Goal: Task Accomplishment & Management: Manage account settings

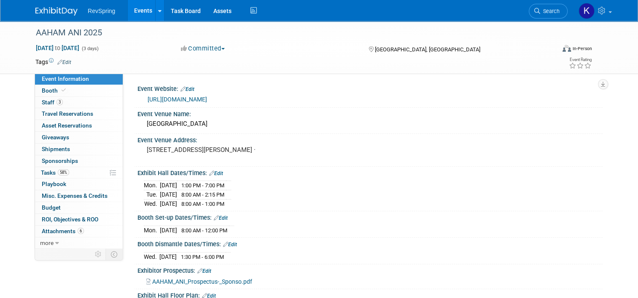
click at [132, 7] on link "Events" at bounding box center [143, 10] width 31 height 21
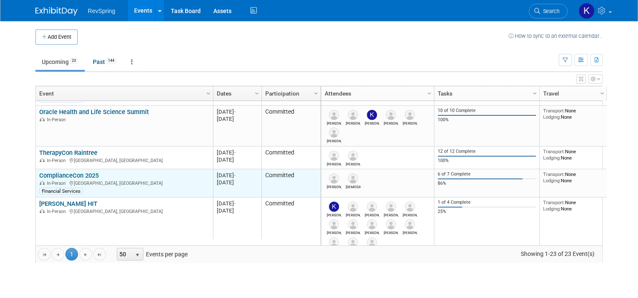
scroll to position [23, 0]
click at [87, 176] on link "ComplianceCon 2025" at bounding box center [68, 176] width 59 height 8
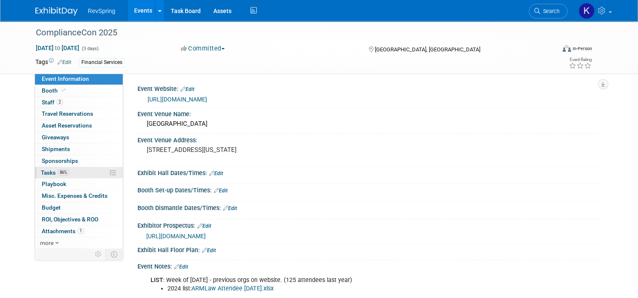
click at [72, 175] on link "86% Tasks 86%" at bounding box center [79, 172] width 88 height 11
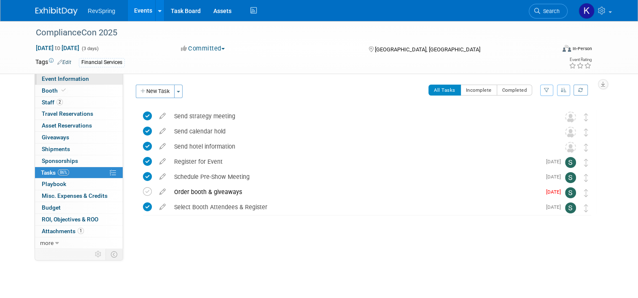
click at [94, 83] on link "Event Information" at bounding box center [79, 78] width 88 height 11
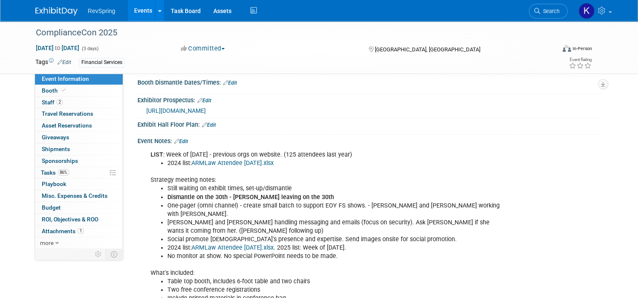
scroll to position [170, 0]
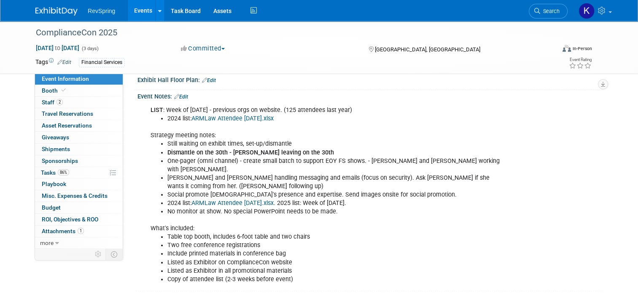
click at [128, 280] on div "Event Information Event Info Booth Booth 2 Staff 2 Staff 0 Travel Reservations …" at bounding box center [319, 71] width 580 height 441
click at [136, 11] on link "Events" at bounding box center [143, 10] width 31 height 21
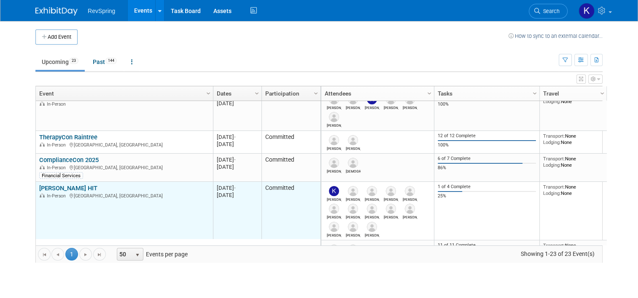
scroll to position [59, 0]
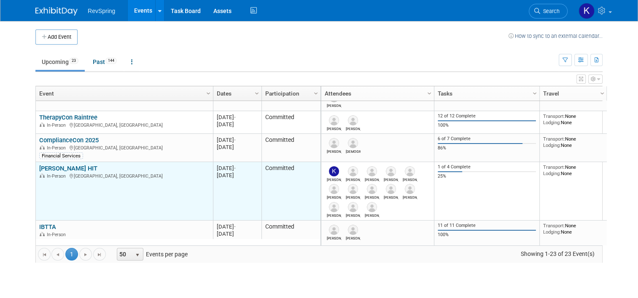
click at [56, 165] on link "[PERSON_NAME] HIT" at bounding box center [68, 169] width 58 height 8
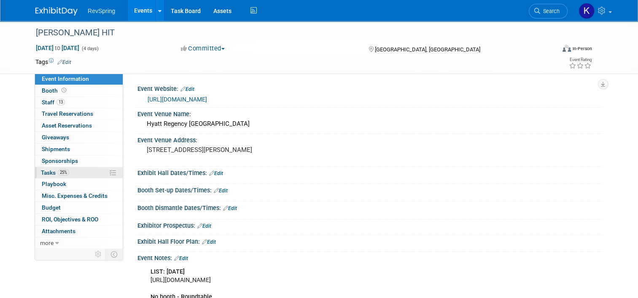
click at [61, 174] on span "25%" at bounding box center [63, 172] width 11 height 6
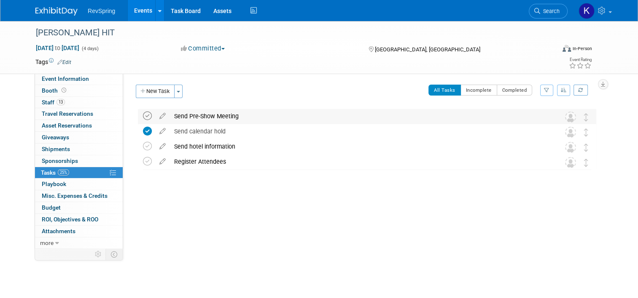
click at [143, 115] on icon at bounding box center [147, 116] width 9 height 9
click at [143, 148] on icon at bounding box center [147, 146] width 9 height 9
click at [143, 160] on icon at bounding box center [147, 161] width 9 height 9
click at [140, 8] on link "Events" at bounding box center [143, 10] width 31 height 21
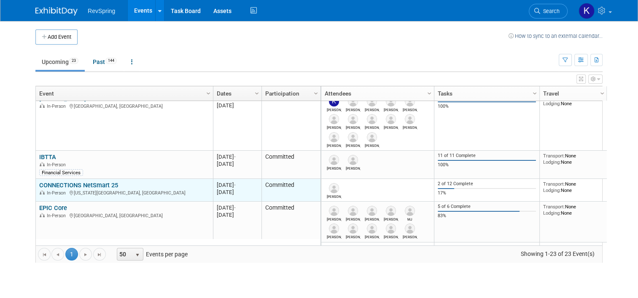
scroll to position [136, 0]
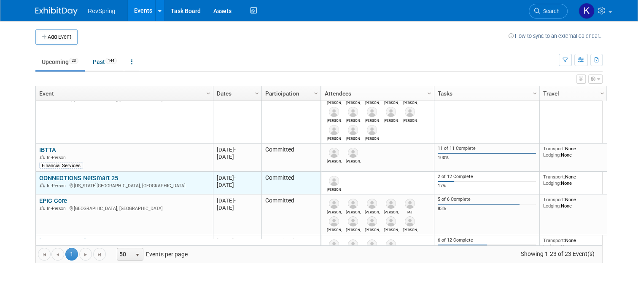
click at [90, 177] on link "CONNECTIONS NetSmart 25" at bounding box center [78, 178] width 79 height 8
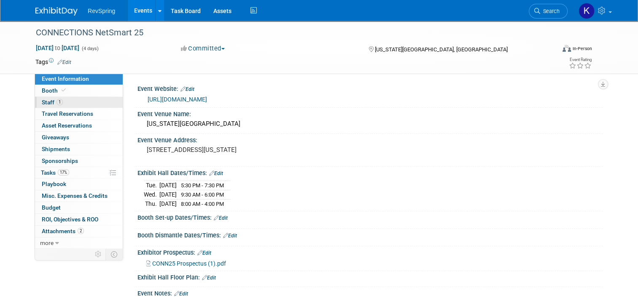
click at [81, 101] on link "1 Staff 1" at bounding box center [79, 102] width 88 height 11
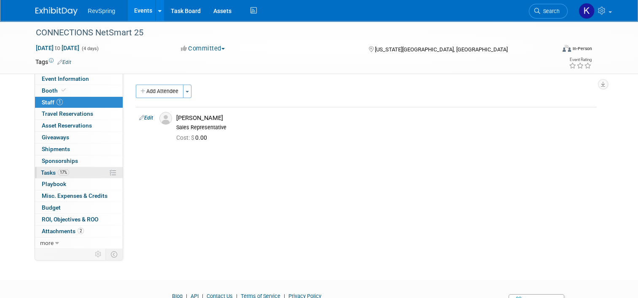
click at [75, 174] on link "17% Tasks 17%" at bounding box center [79, 172] width 88 height 11
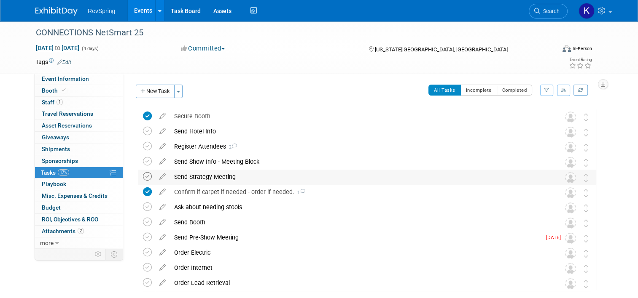
click at [143, 177] on icon at bounding box center [147, 176] width 9 height 9
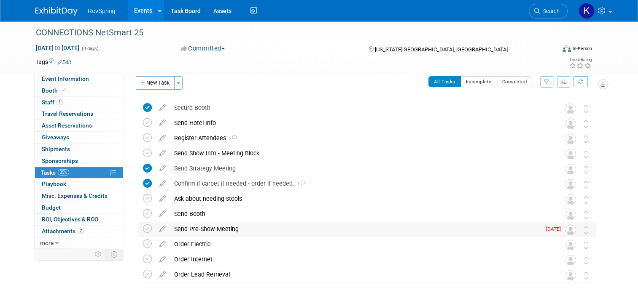
scroll to position [8, 0]
click at [143, 226] on icon at bounding box center [147, 229] width 9 height 9
drag, startPoint x: 179, startPoint y: 228, endPoint x: 205, endPoint y: 129, distance: 103.2
click at [205, 129] on div "CONNECTIONS NetSmart 25 Kansas City, MO Oct 14, 2025 to Oct 17, 2025 (Going) Se…" at bounding box center [365, 191] width 462 height 182
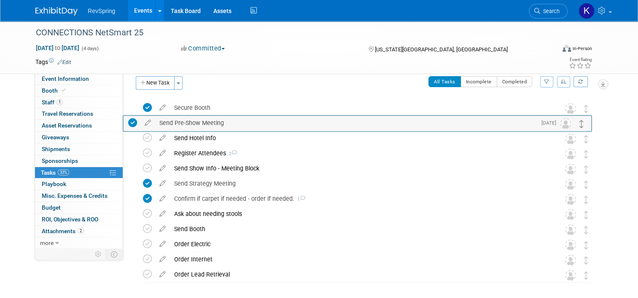
drag, startPoint x: 592, startPoint y: 231, endPoint x: 582, endPoint y: 124, distance: 107.1
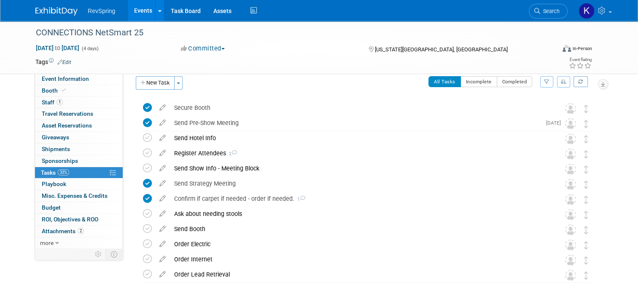
click at [601, 129] on div "Event Website: Edit https://www.ntst.com/connections Event Venue Name: Kansas C…" at bounding box center [362, 152] width 479 height 175
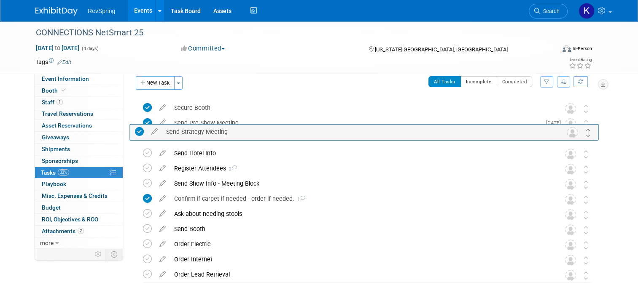
drag, startPoint x: 591, startPoint y: 188, endPoint x: 588, endPoint y: 135, distance: 52.8
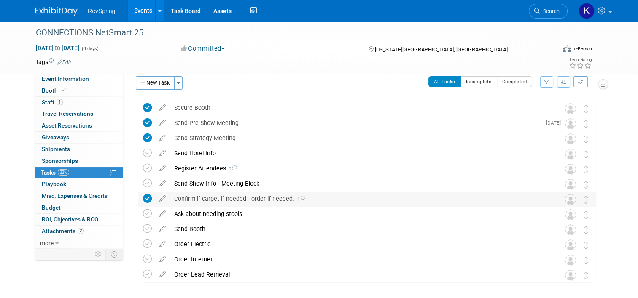
click at [538, 196] on div "Confirm if carpet if needed - order if needed. 1" at bounding box center [359, 199] width 378 height 14
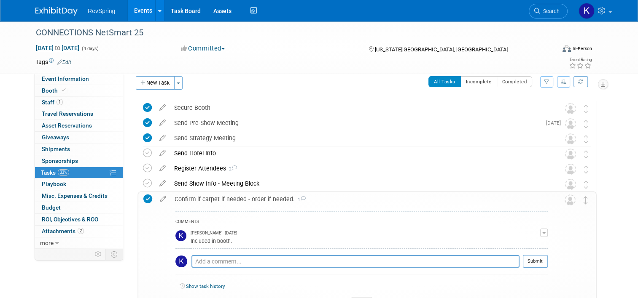
click at [538, 196] on div "Confirm if carpet if needed - order if needed. 1" at bounding box center [358, 199] width 377 height 14
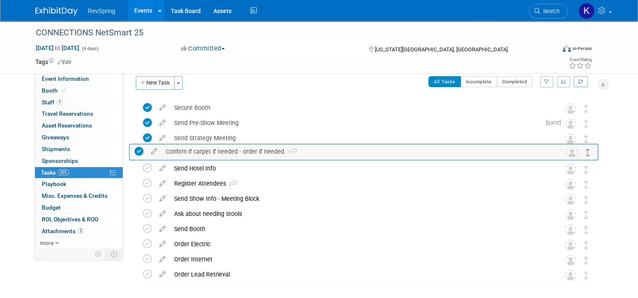
drag, startPoint x: 590, startPoint y: 196, endPoint x: 586, endPoint y: 148, distance: 48.2
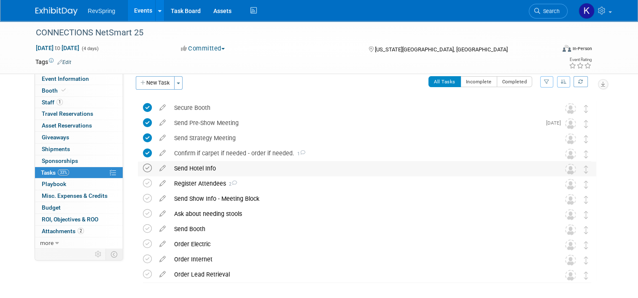
click at [143, 170] on icon at bounding box center [147, 168] width 9 height 9
click at [140, 13] on link "Events" at bounding box center [143, 10] width 31 height 21
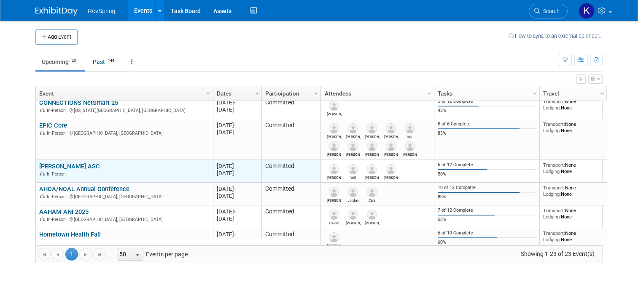
click at [52, 166] on link "[PERSON_NAME] ASC" at bounding box center [69, 167] width 61 height 8
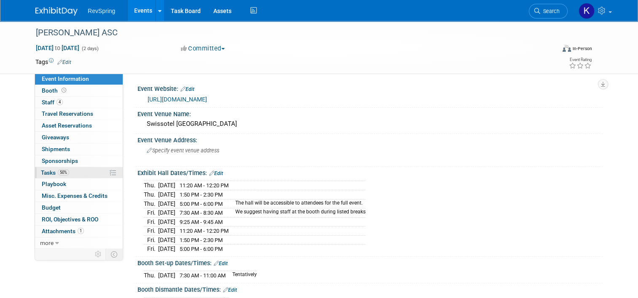
click at [69, 172] on link "50% Tasks 50%" at bounding box center [79, 172] width 88 height 11
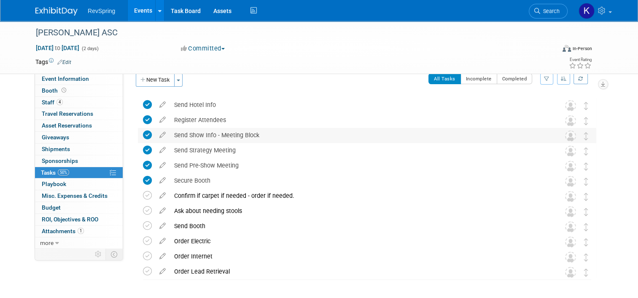
scroll to position [26, 0]
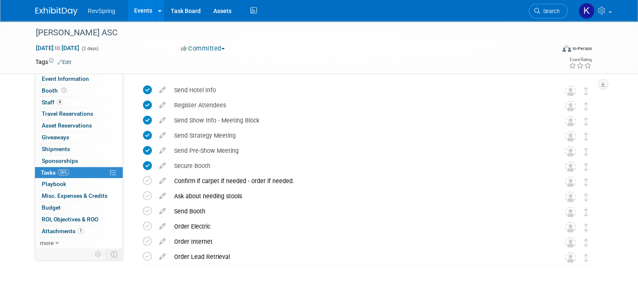
click at [145, 11] on link "Events" at bounding box center [143, 10] width 31 height 21
